Goal: Obtain resource: Obtain resource

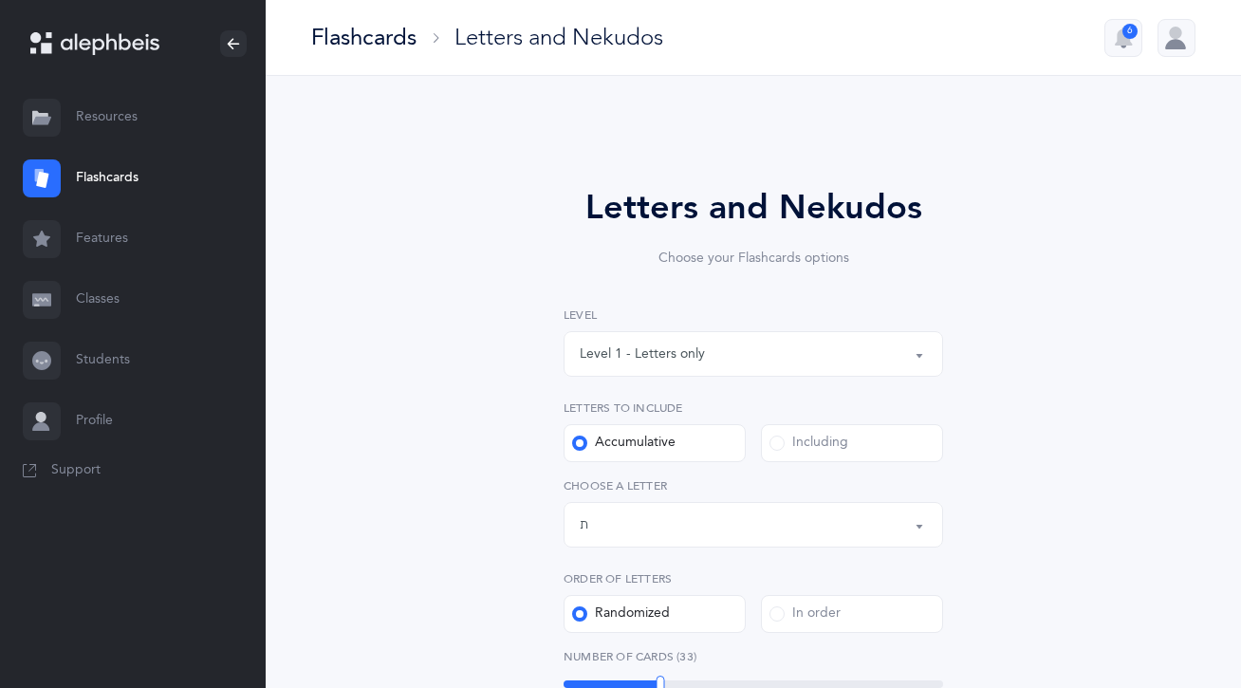
select select "27"
select select "single"
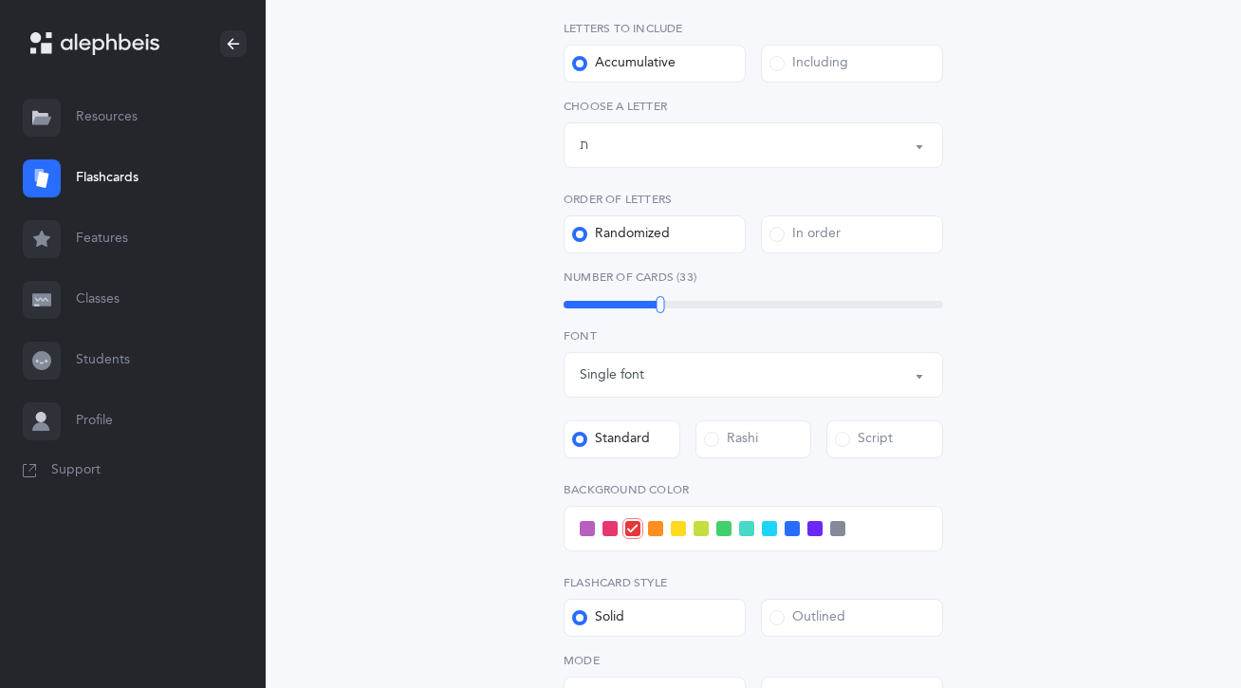
click at [82, 137] on link "Resources" at bounding box center [133, 117] width 266 height 61
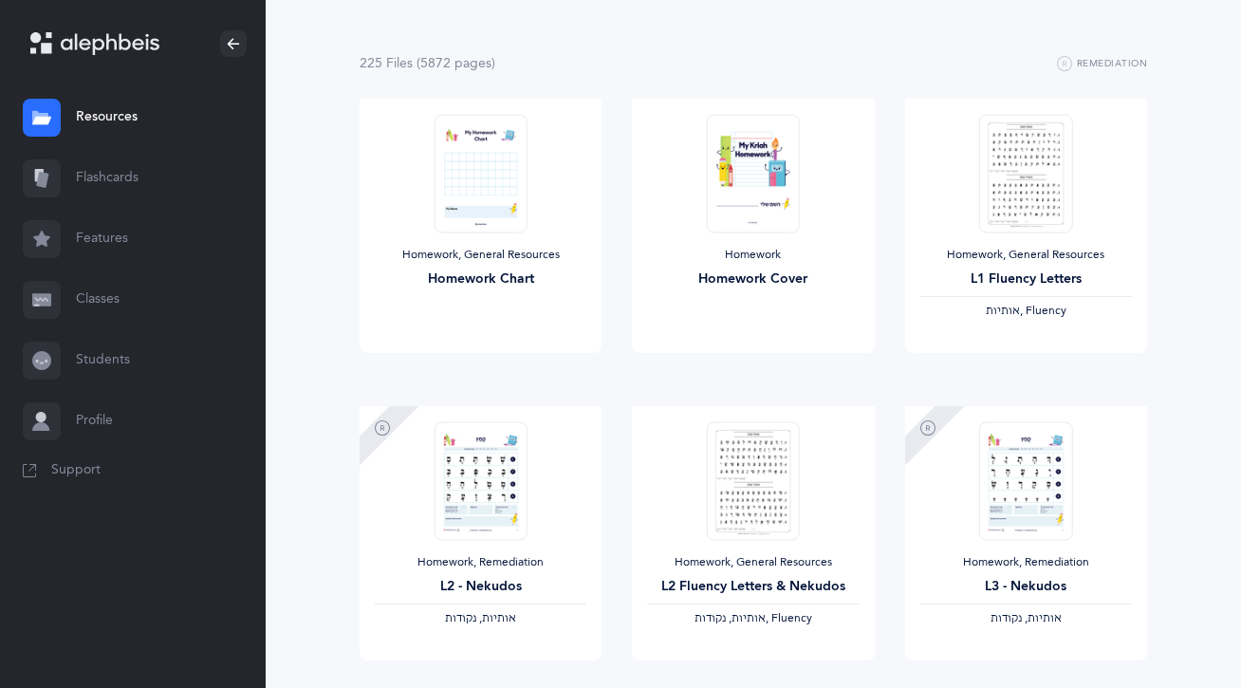
scroll to position [152, 0]
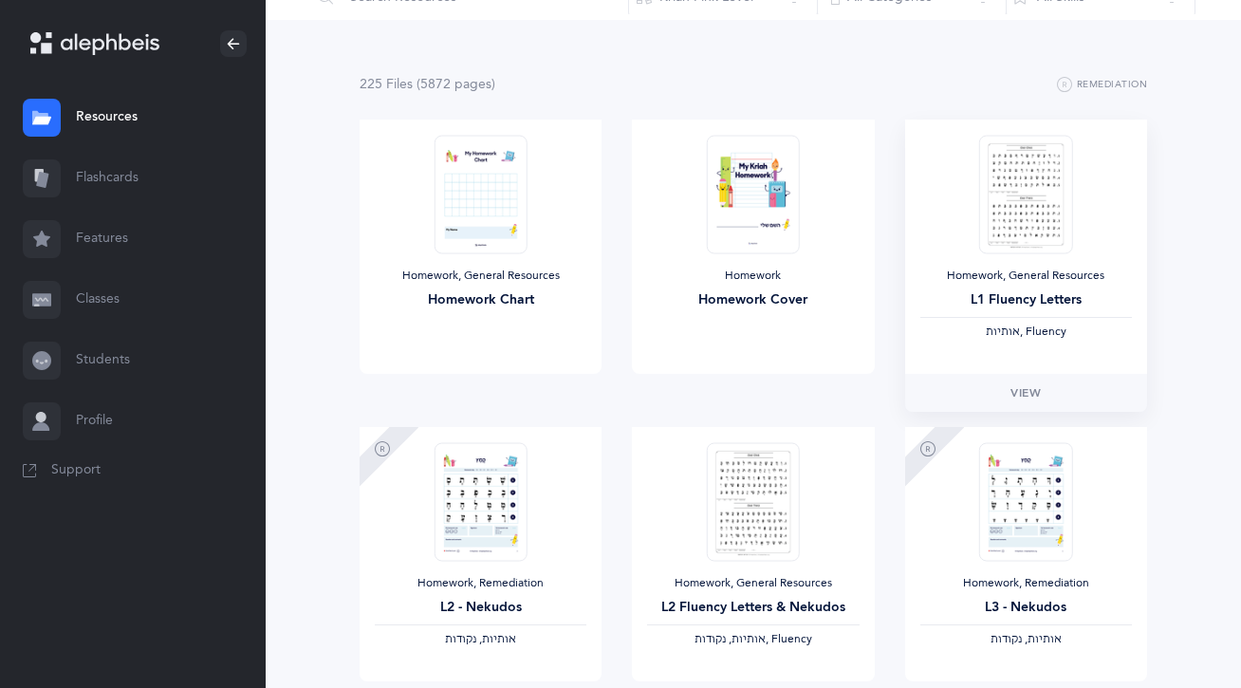
click at [1061, 203] on img at bounding box center [1025, 194] width 93 height 119
click at [1036, 403] on link "View" at bounding box center [1026, 393] width 242 height 38
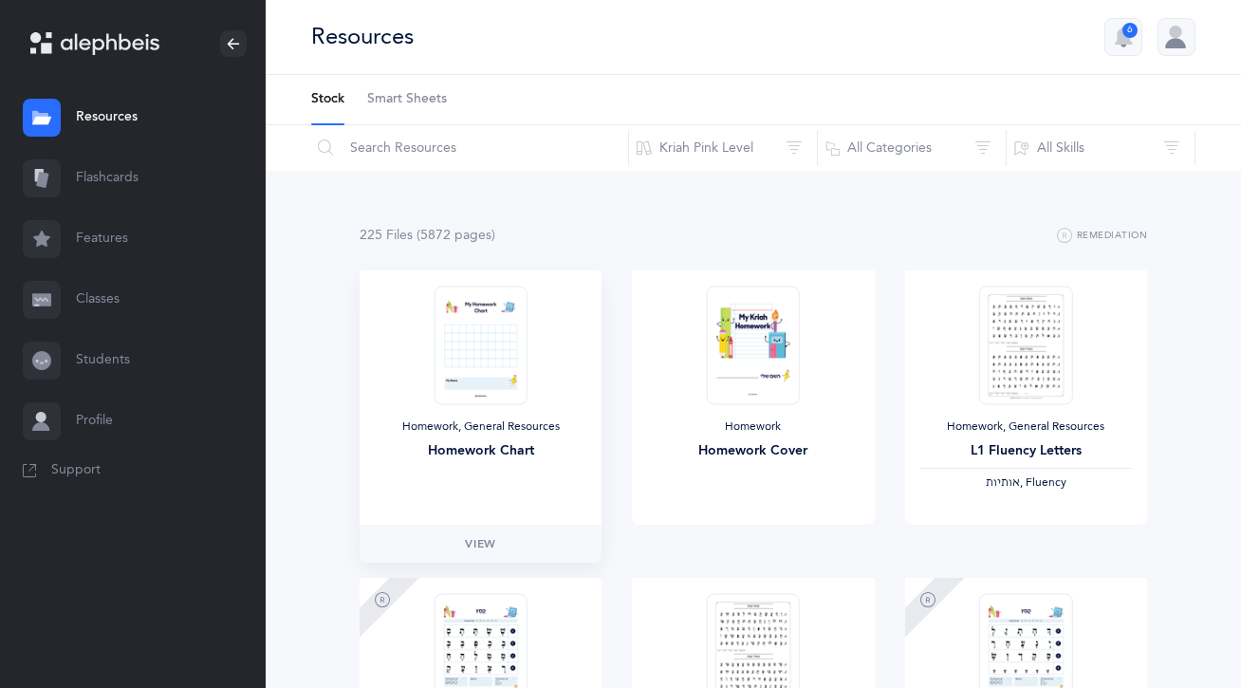
scroll to position [0, 0]
click at [100, 296] on link "Classes" at bounding box center [133, 300] width 266 height 61
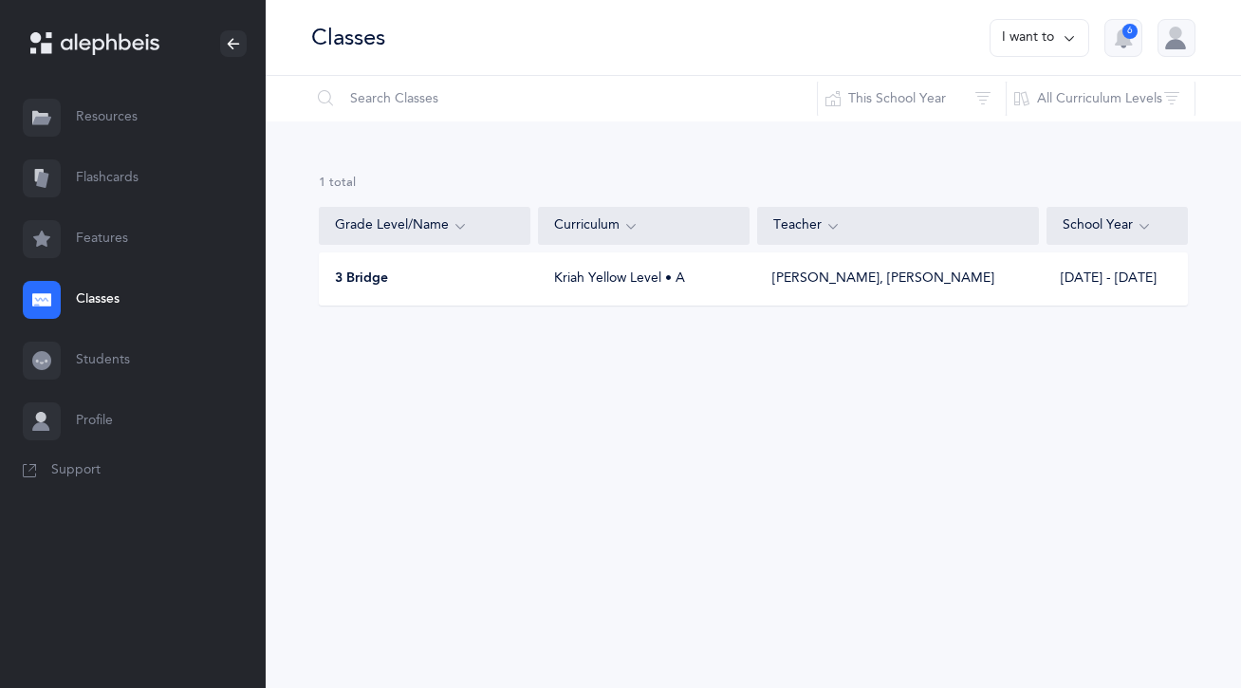
click at [597, 280] on div "Kriah Yellow Level • A" at bounding box center [645, 279] width 212 height 19
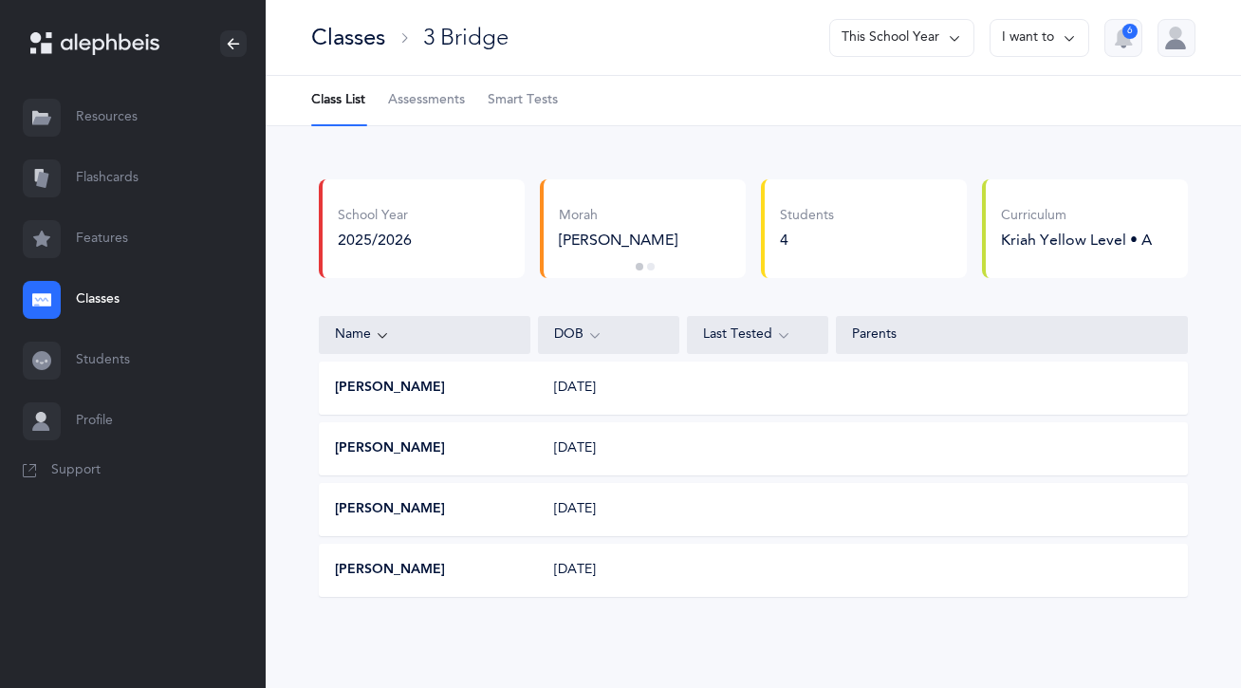
click at [616, 334] on div "DOB" at bounding box center [608, 335] width 109 height 21
click at [611, 258] on div "[PERSON_NAME] Glass Morah [PERSON_NAME] [PERSON_NAME] Glass Morah [PERSON_NAME]…" at bounding box center [643, 228] width 206 height 99
click at [1075, 236] on div "Kriah Yellow Level • A" at bounding box center [1076, 240] width 151 height 21
click at [152, 131] on link "Resources" at bounding box center [133, 117] width 266 height 61
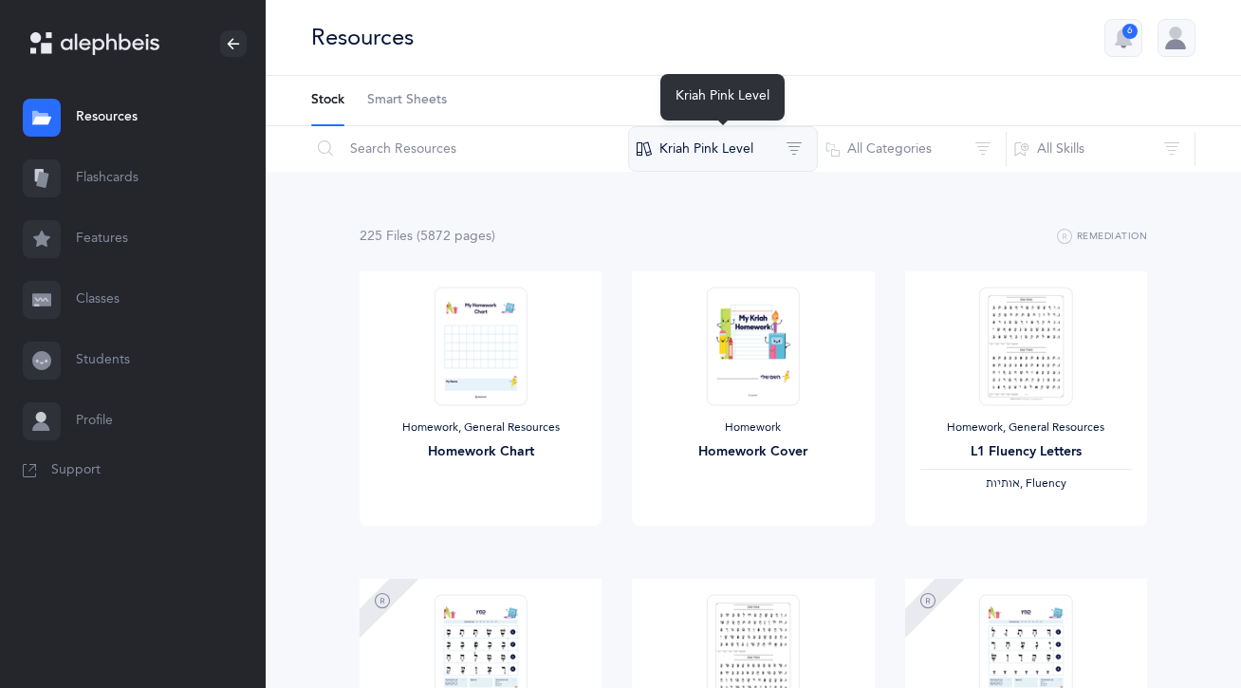
click at [694, 145] on button "Kriah Pink Level" at bounding box center [723, 149] width 190 height 46
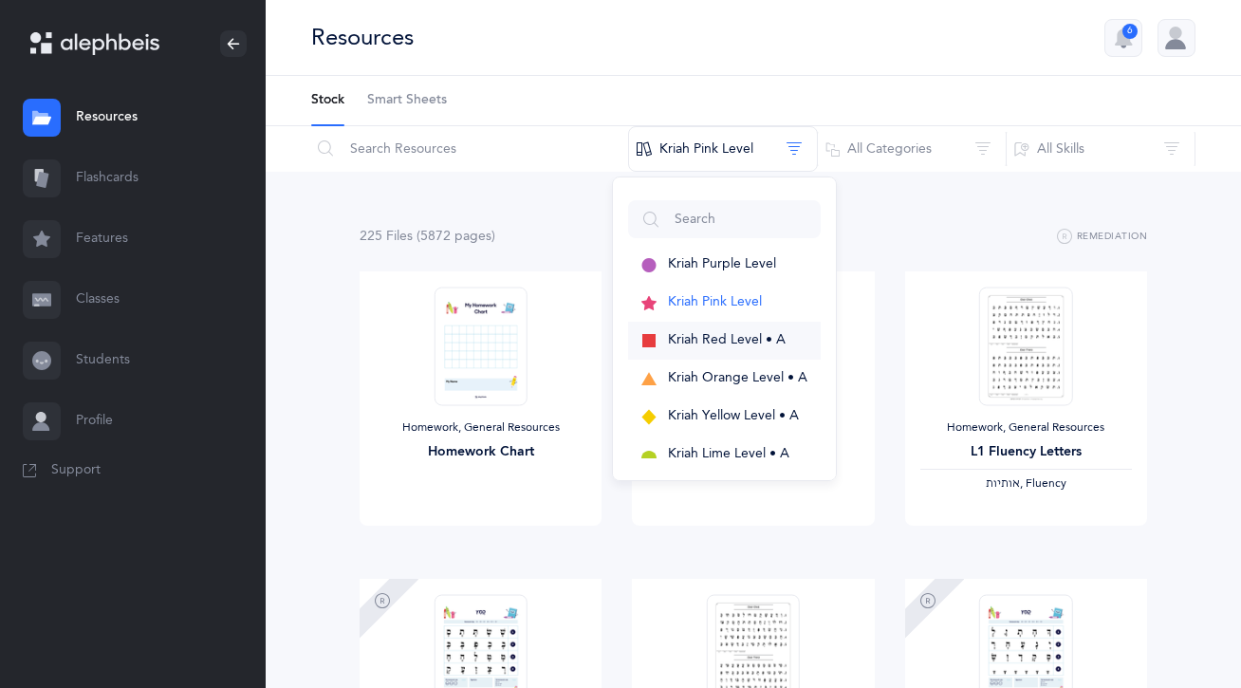
click at [687, 342] on span "Kriah Red Level • A" at bounding box center [727, 339] width 118 height 15
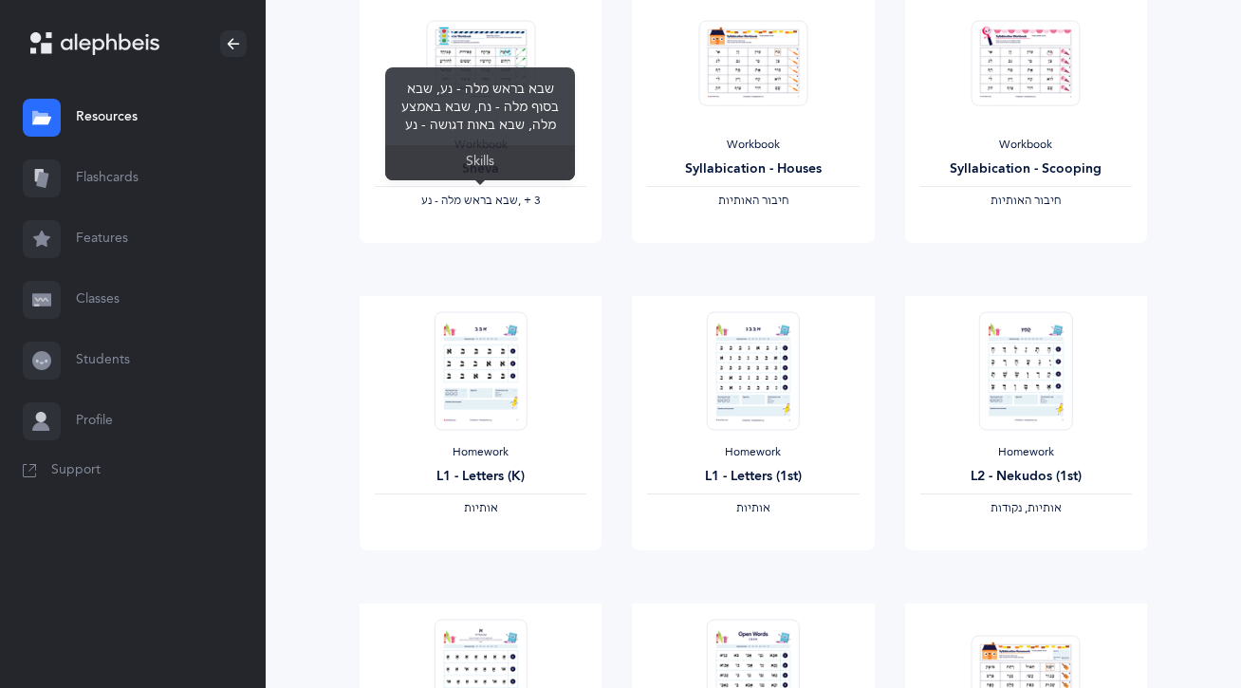
scroll to position [304, 0]
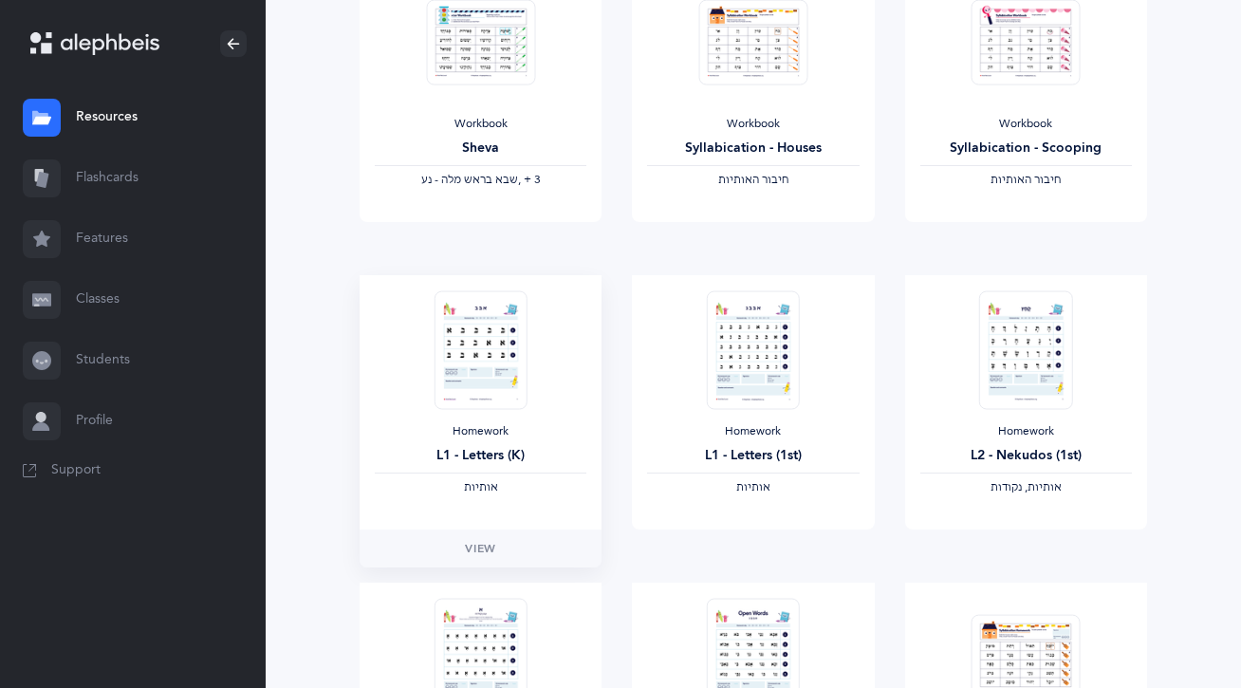
click at [475, 345] on img at bounding box center [480, 349] width 93 height 119
click at [464, 550] on link "View" at bounding box center [481, 549] width 242 height 38
click at [759, 550] on span "View" at bounding box center [753, 548] width 30 height 17
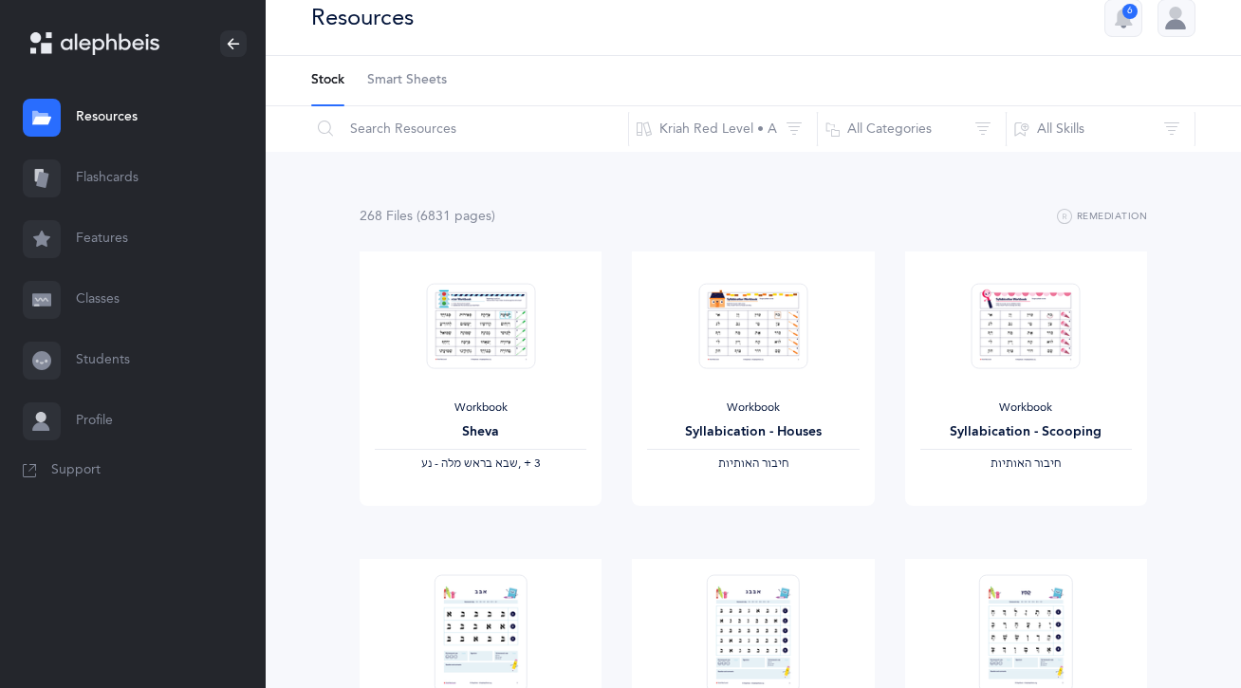
scroll to position [0, 0]
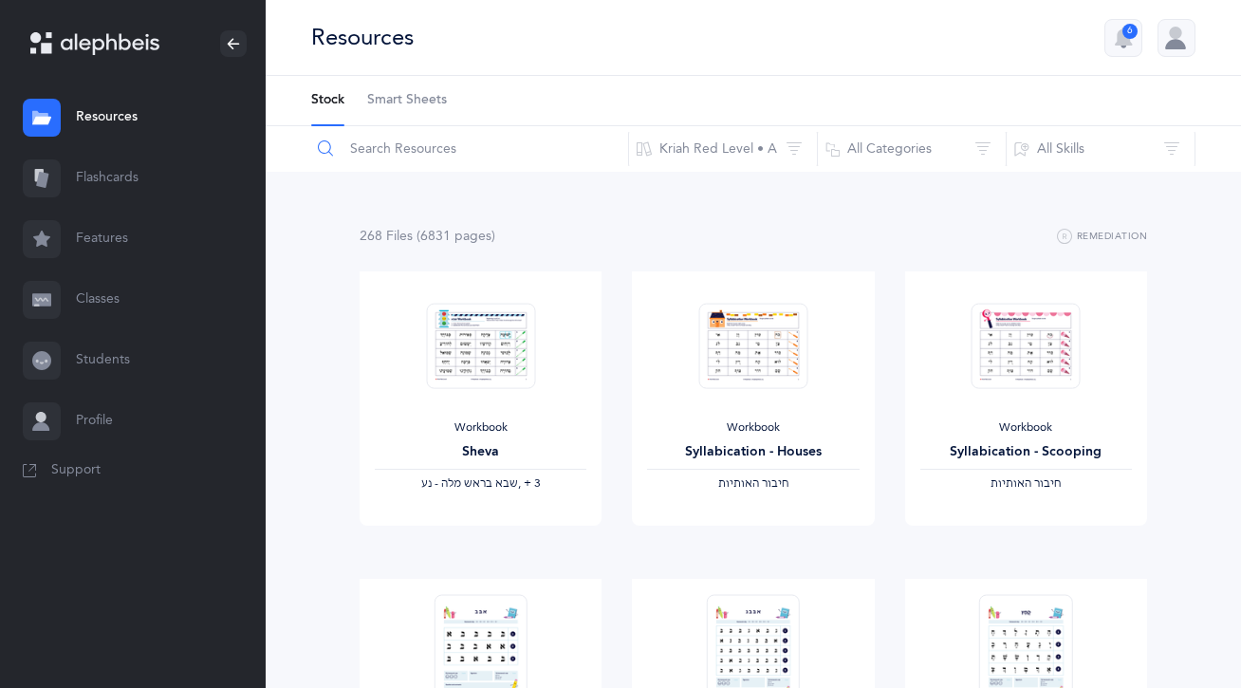
click at [403, 150] on input "text" at bounding box center [469, 149] width 319 height 46
type input "teacher guide"
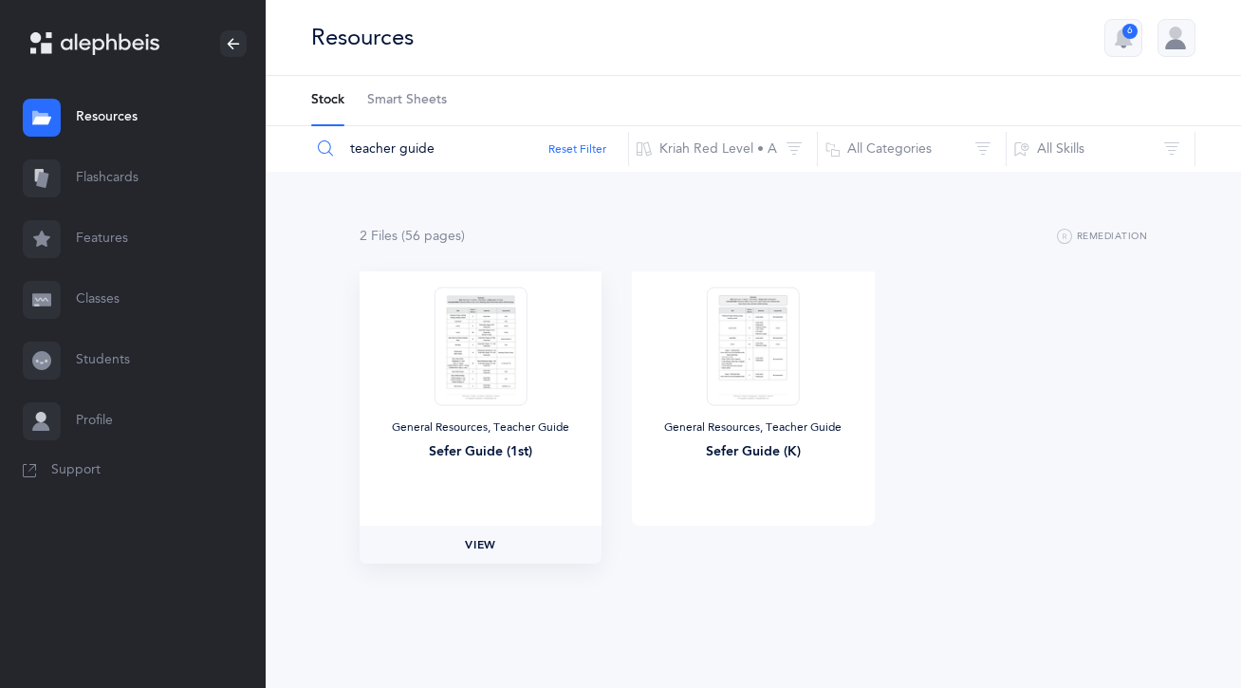
click at [472, 543] on span "View" at bounding box center [480, 544] width 30 height 17
